Goal: Complete application form: Complete application form

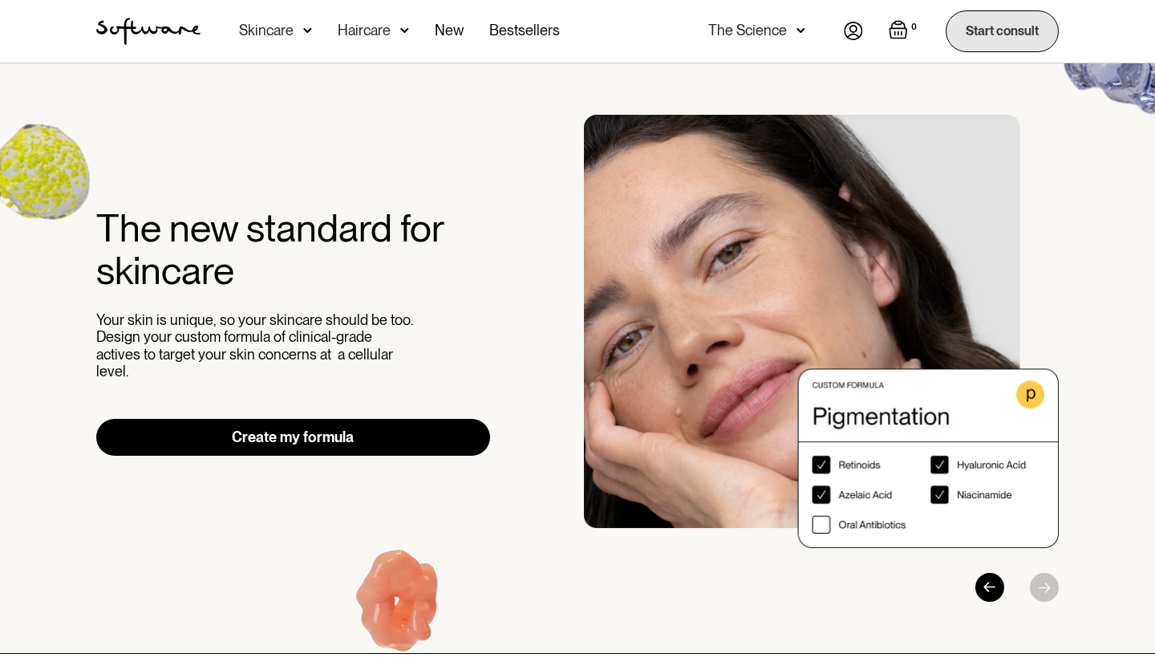
click at [1009, 26] on link "Start consult" at bounding box center [1002, 30] width 113 height 41
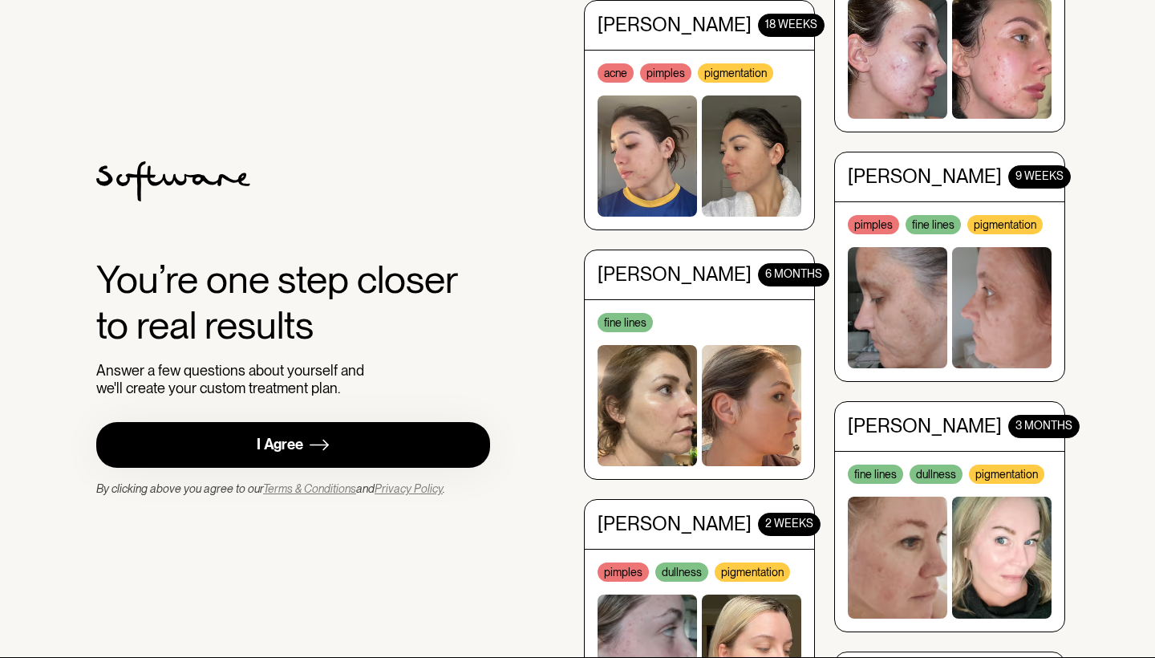
click at [311, 437] on img at bounding box center [319, 445] width 19 height 20
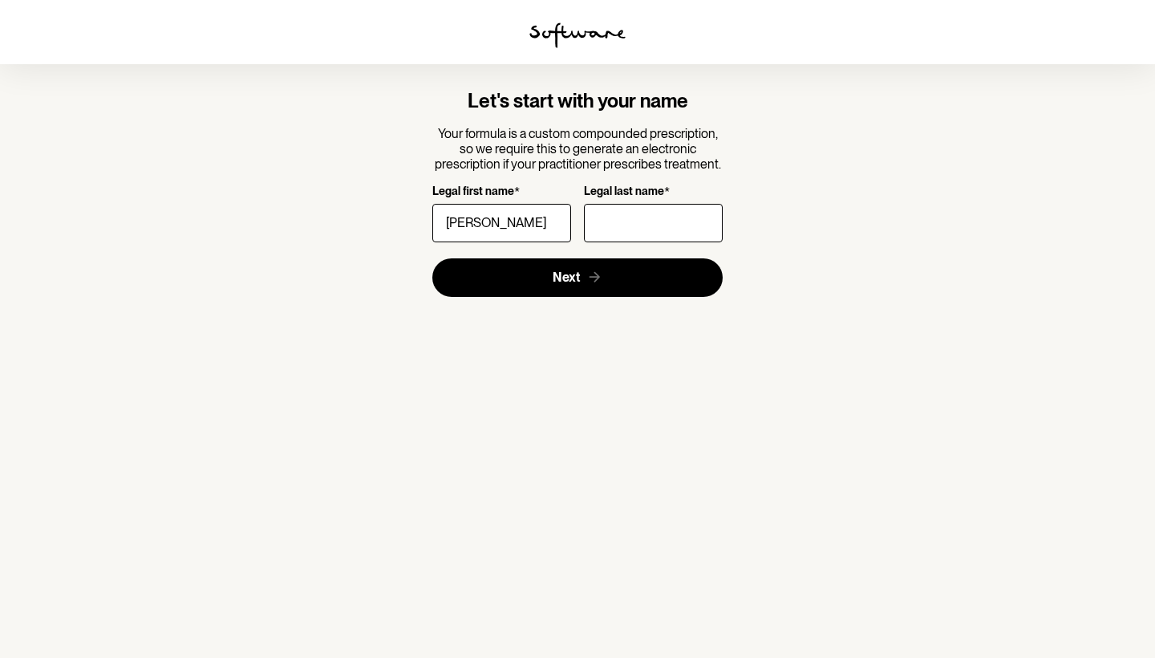
type input "charlene"
click at [639, 225] on input "Legal last name *" at bounding box center [653, 223] width 139 height 38
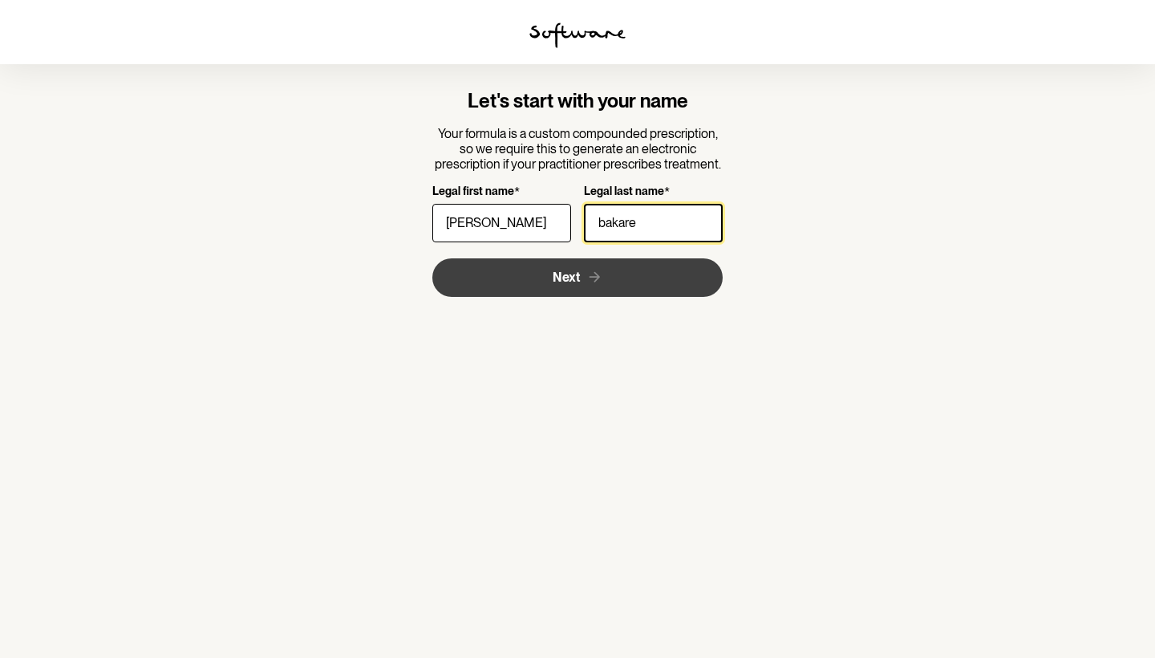
type input "bakare"
click at [569, 273] on span "Next" at bounding box center [566, 276] width 27 height 15
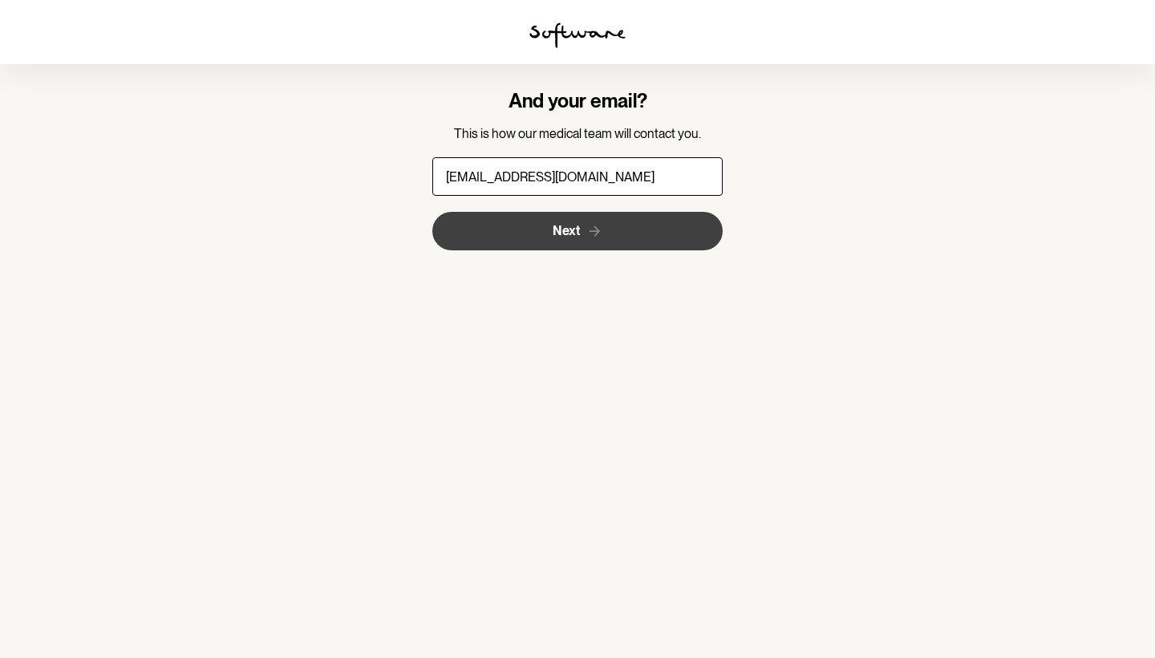
type input "charlenebakare@gmail.com"
click at [596, 219] on button "Next" at bounding box center [577, 231] width 291 height 38
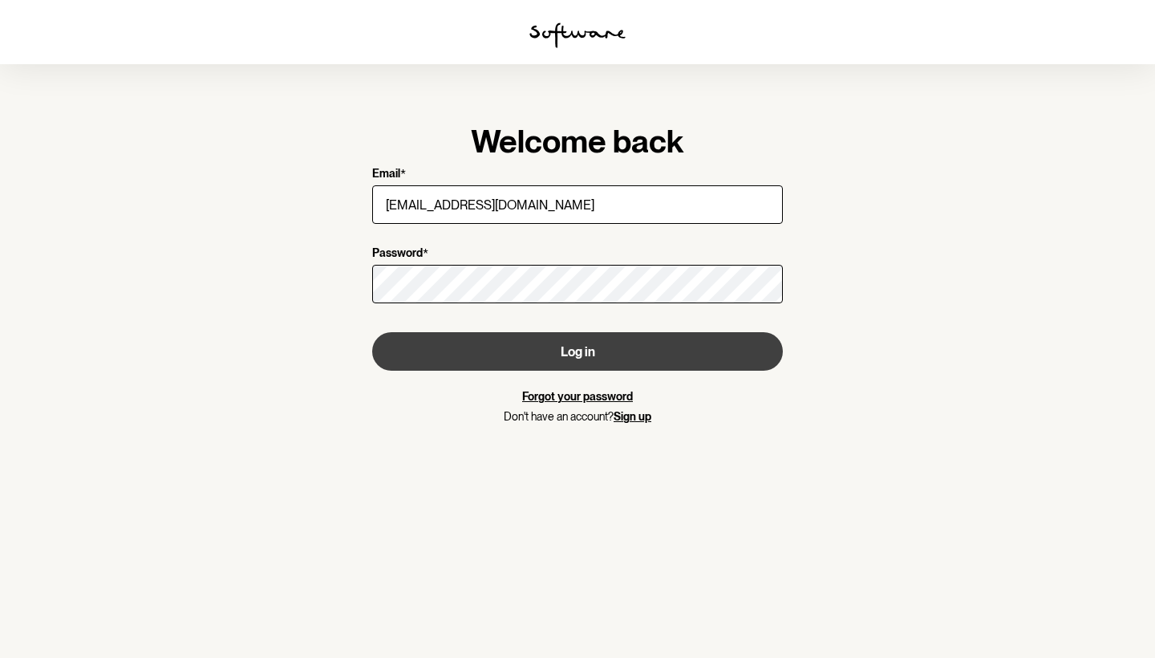
type input "charlenebakare@gmail.com"
click at [687, 346] on button "Log in" at bounding box center [577, 351] width 411 height 38
